Goal: Task Accomplishment & Management: Use online tool/utility

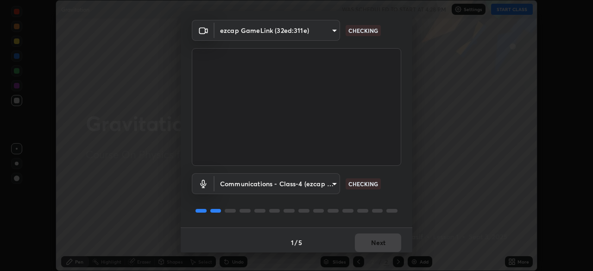
scroll to position [33, 0]
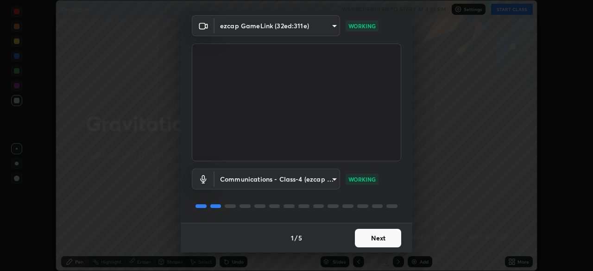
click at [373, 240] on button "Next" at bounding box center [378, 238] width 46 height 19
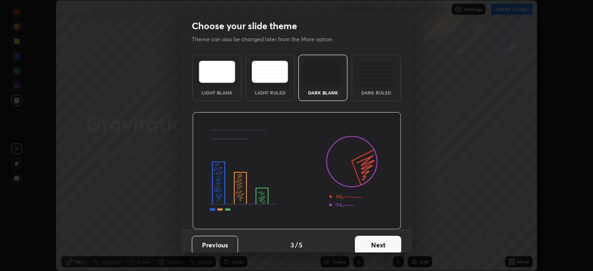
click at [372, 244] on button "Next" at bounding box center [378, 245] width 46 height 19
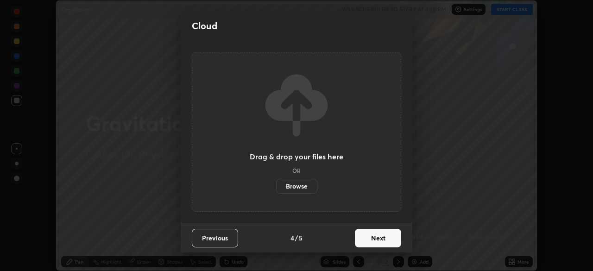
click at [368, 242] on button "Next" at bounding box center [378, 238] width 46 height 19
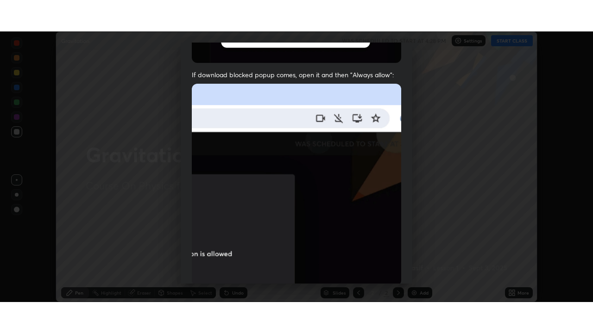
scroll to position [222, 0]
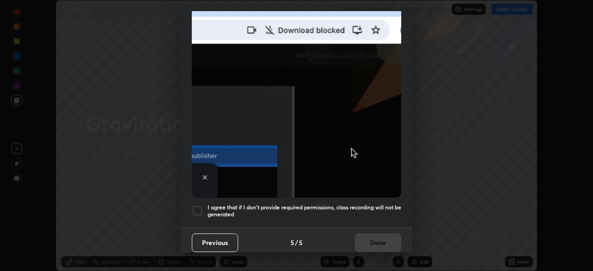
click at [198, 209] on div at bounding box center [197, 210] width 11 height 11
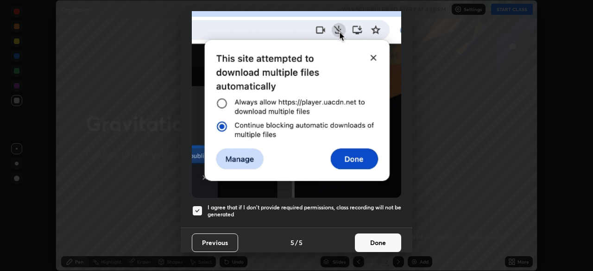
click at [368, 233] on button "Done" at bounding box center [378, 242] width 46 height 19
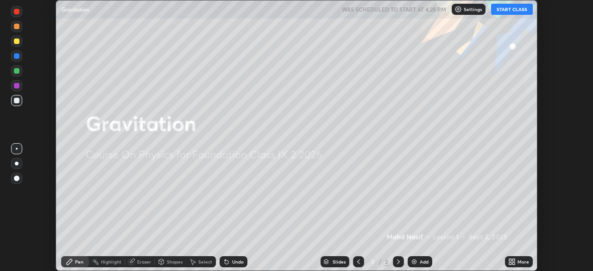
click at [513, 260] on icon at bounding box center [513, 260] width 2 height 2
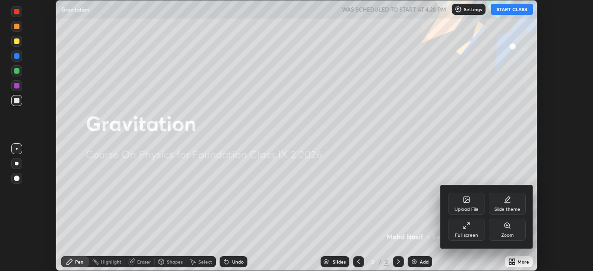
click at [469, 208] on div "Upload File" at bounding box center [466, 209] width 24 height 5
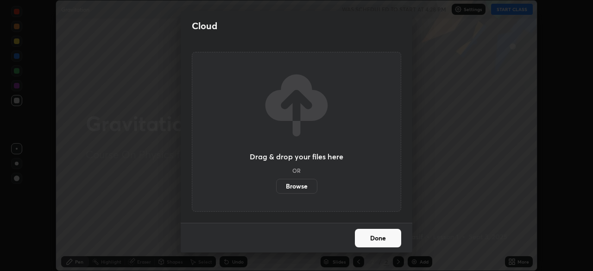
click at [312, 187] on label "Browse" at bounding box center [296, 186] width 41 height 15
click at [276, 187] on input "Browse" at bounding box center [276, 186] width 0 height 15
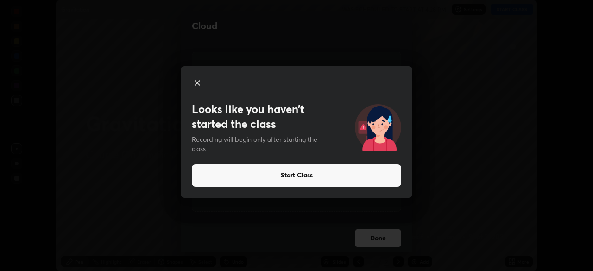
click at [252, 177] on button "Start Class" at bounding box center [296, 175] width 209 height 22
click at [293, 178] on button "Start Class" at bounding box center [296, 175] width 209 height 22
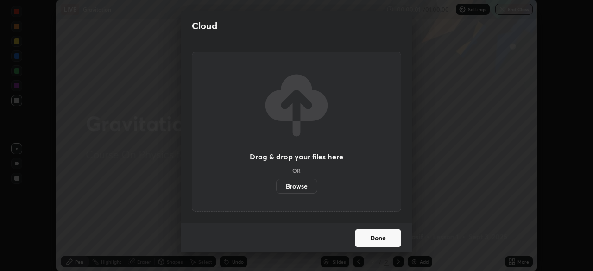
click at [125, 222] on div "Cloud Drag & drop your files here OR Browse Done" at bounding box center [296, 135] width 593 height 271
click at [300, 187] on label "Browse" at bounding box center [296, 186] width 41 height 15
click at [276, 187] on input "Browse" at bounding box center [276, 186] width 0 height 15
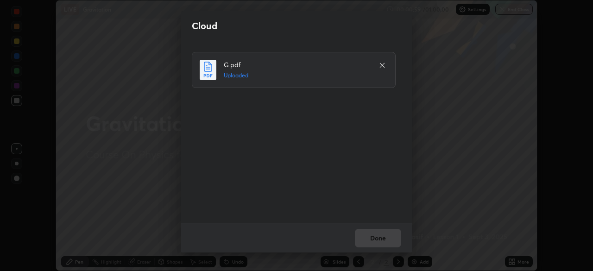
click at [382, 66] on icon at bounding box center [381, 65] width 7 height 7
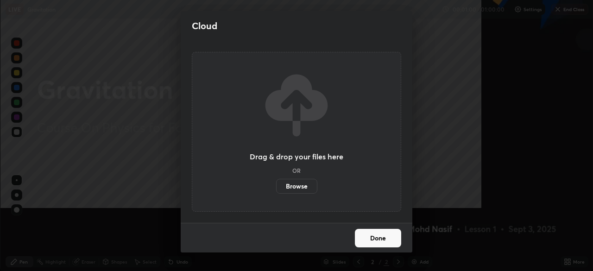
scroll to position [333, 593]
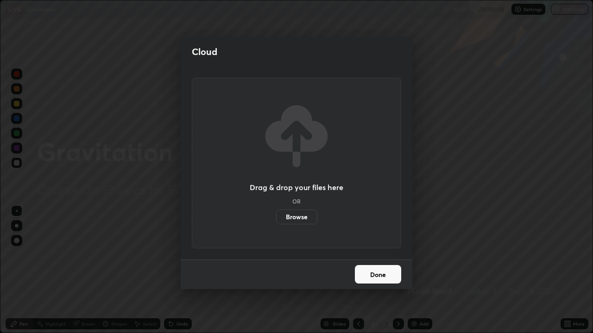
click at [429, 232] on div "Cloud Drag & drop your files here OR Browse Done" at bounding box center [296, 166] width 593 height 333
click at [299, 220] on label "Browse" at bounding box center [296, 217] width 41 height 15
click at [276, 220] on input "Browse" at bounding box center [276, 217] width 0 height 15
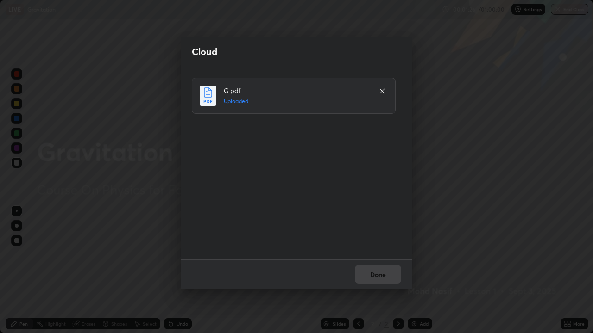
click at [381, 94] on div at bounding box center [381, 91] width 11 height 11
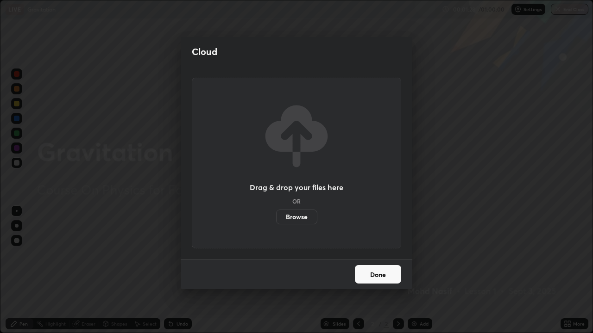
click at [425, 135] on div "Cloud Drag & drop your files here OR Browse Done" at bounding box center [296, 166] width 593 height 333
click at [371, 270] on button "Done" at bounding box center [378, 274] width 46 height 19
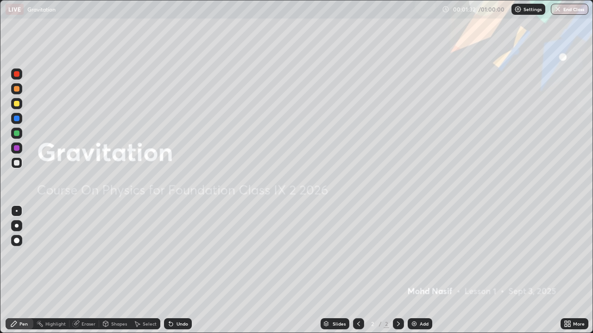
click at [397, 270] on div at bounding box center [398, 323] width 11 height 11
click at [360, 270] on div at bounding box center [358, 323] width 11 height 11
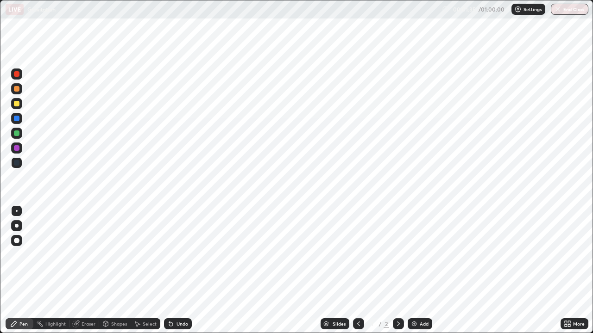
click at [398, 270] on icon at bounding box center [398, 324] width 3 height 5
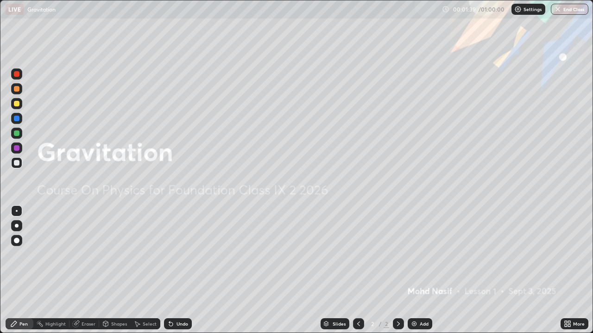
click at [576, 270] on div "More" at bounding box center [579, 324] width 12 height 5
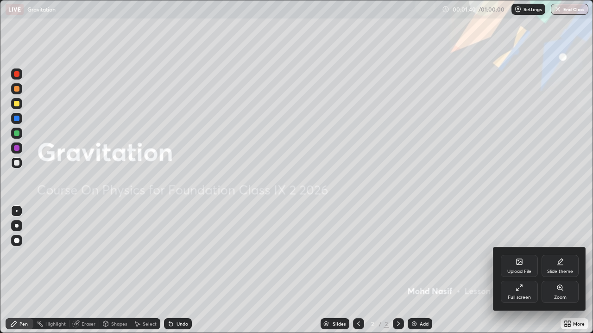
click at [514, 270] on div "Upload File" at bounding box center [519, 271] width 24 height 5
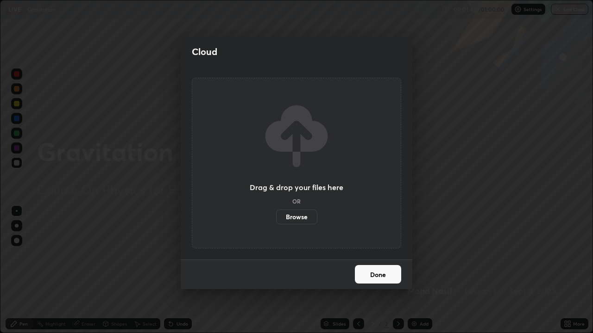
click at [295, 219] on label "Browse" at bounding box center [296, 217] width 41 height 15
click at [276, 219] on input "Browse" at bounding box center [276, 217] width 0 height 15
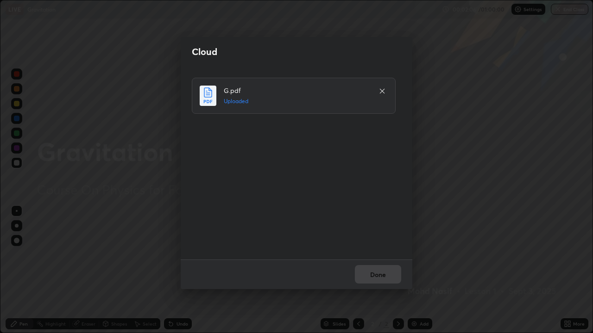
click at [382, 91] on icon at bounding box center [381, 90] width 7 height 7
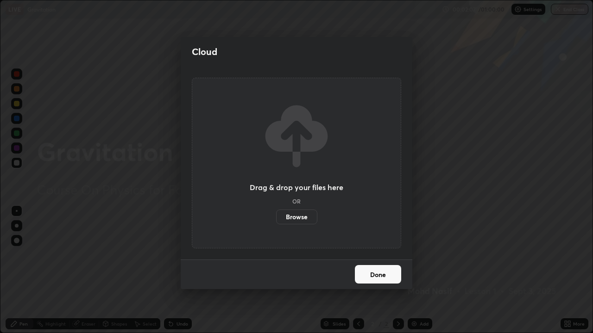
click at [299, 216] on label "Browse" at bounding box center [296, 217] width 41 height 15
click at [276, 216] on input "Browse" at bounding box center [276, 217] width 0 height 15
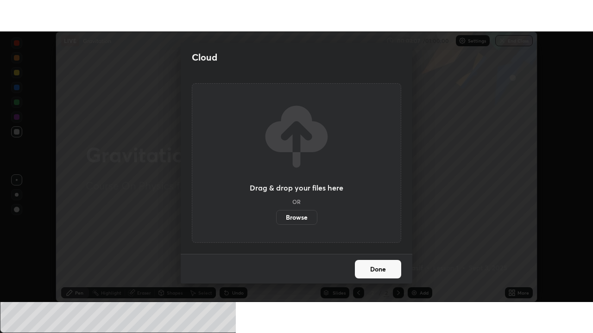
scroll to position [46022, 45700]
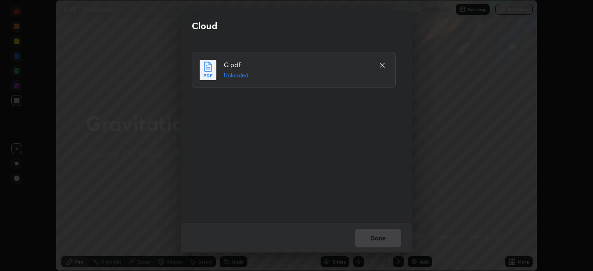
click at [382, 65] on icon at bounding box center [382, 65] width 5 height 5
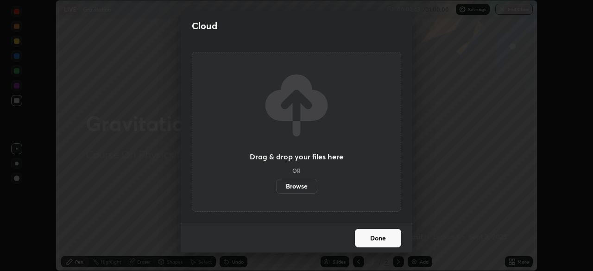
click at [429, 153] on div "Cloud Drag & drop your files here OR Browse Done" at bounding box center [296, 135] width 593 height 271
click at [378, 241] on button "Done" at bounding box center [378, 238] width 46 height 19
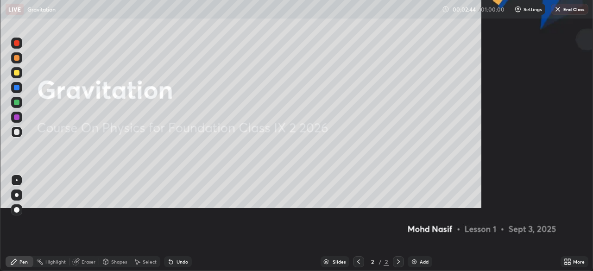
scroll to position [333, 593]
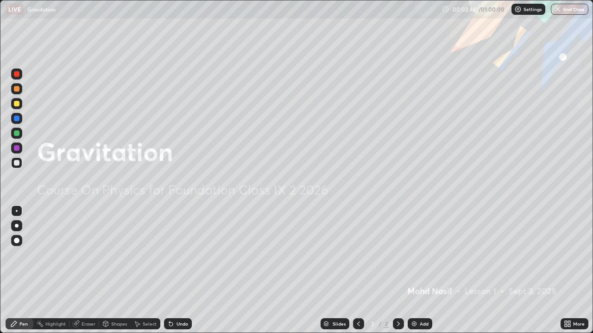
click at [568, 270] on icon at bounding box center [569, 326] width 2 height 2
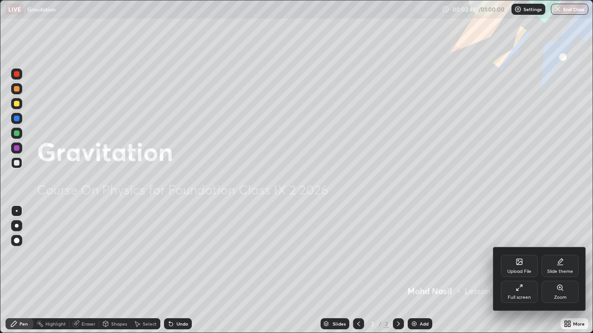
click at [520, 270] on div "Full screen" at bounding box center [518, 297] width 23 height 5
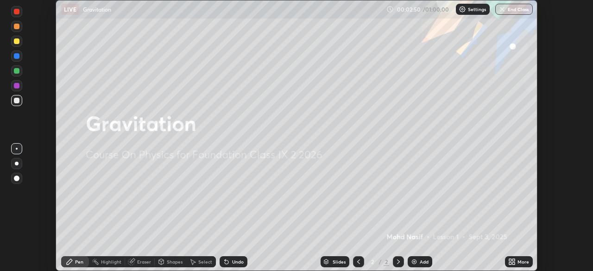
scroll to position [46022, 45700]
click at [518, 265] on div "More" at bounding box center [519, 261] width 28 height 11
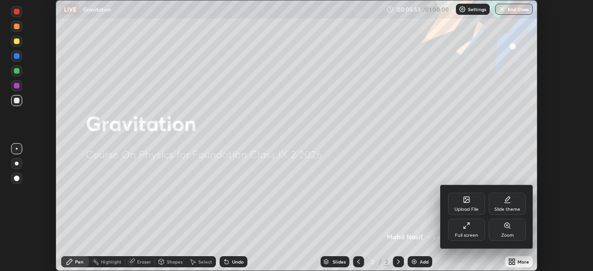
click at [466, 205] on div "Upload File" at bounding box center [466, 204] width 37 height 22
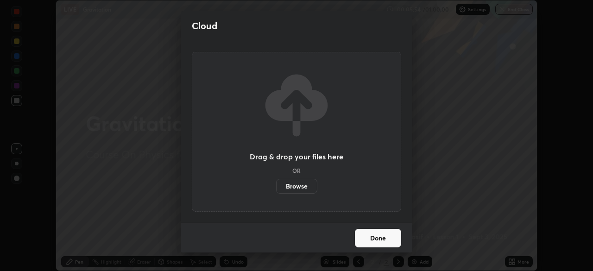
click at [301, 188] on label "Browse" at bounding box center [296, 186] width 41 height 15
click at [276, 188] on input "Browse" at bounding box center [276, 186] width 0 height 15
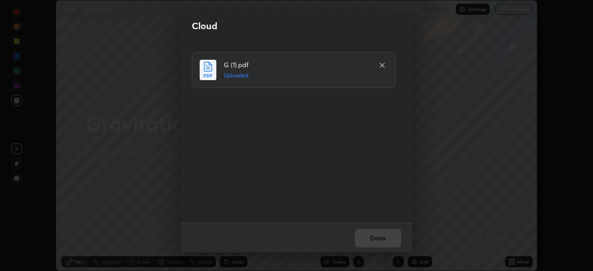
click at [381, 67] on icon at bounding box center [381, 65] width 7 height 7
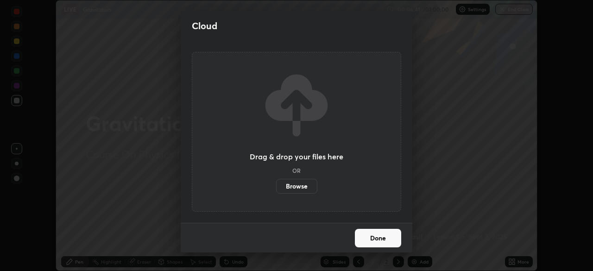
click at [297, 186] on label "Browse" at bounding box center [296, 186] width 41 height 15
click at [276, 186] on input "Browse" at bounding box center [276, 186] width 0 height 15
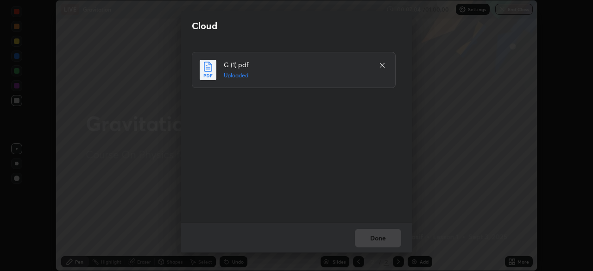
click at [380, 68] on icon at bounding box center [381, 65] width 7 height 7
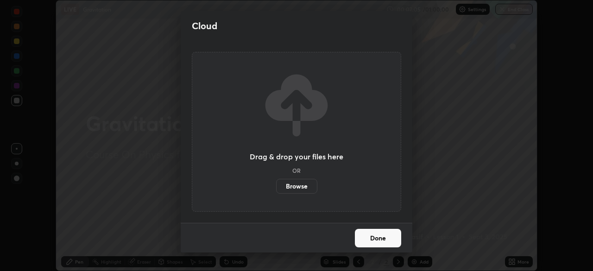
click at [299, 189] on label "Browse" at bounding box center [296, 186] width 41 height 15
click at [276, 189] on input "Browse" at bounding box center [276, 186] width 0 height 15
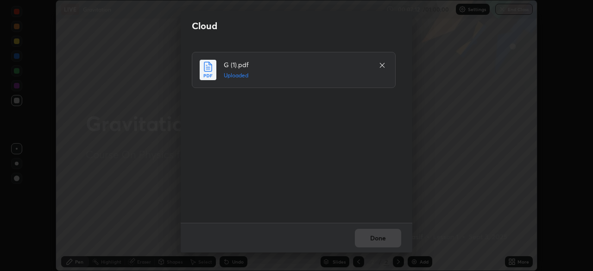
click at [370, 241] on div "Done" at bounding box center [296, 238] width 231 height 30
click at [371, 244] on div "Done" at bounding box center [296, 238] width 231 height 30
click at [363, 244] on div "Done" at bounding box center [296, 238] width 231 height 30
click at [370, 237] on div "Done" at bounding box center [296, 238] width 231 height 30
click at [384, 67] on icon at bounding box center [382, 65] width 5 height 5
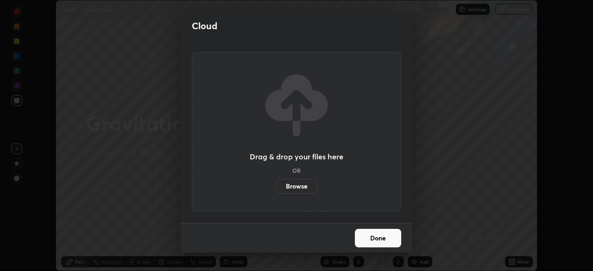
click at [206, 48] on div "Drag & drop your files here OR Browse" at bounding box center [296, 132] width 231 height 182
click at [366, 238] on button "Done" at bounding box center [378, 238] width 46 height 19
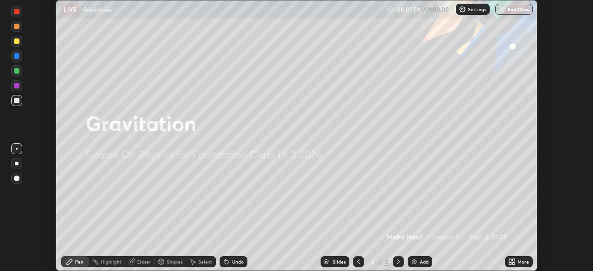
click at [510, 10] on button "End Class" at bounding box center [513, 9] width 37 height 11
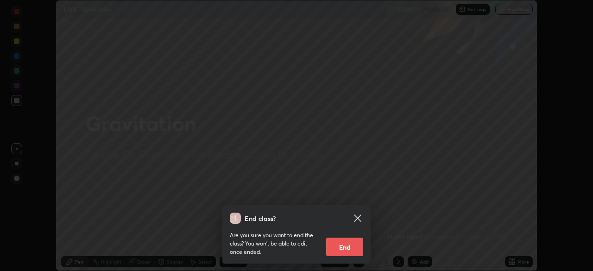
click at [346, 251] on button "End" at bounding box center [344, 246] width 37 height 19
